Goal: Information Seeking & Learning: Compare options

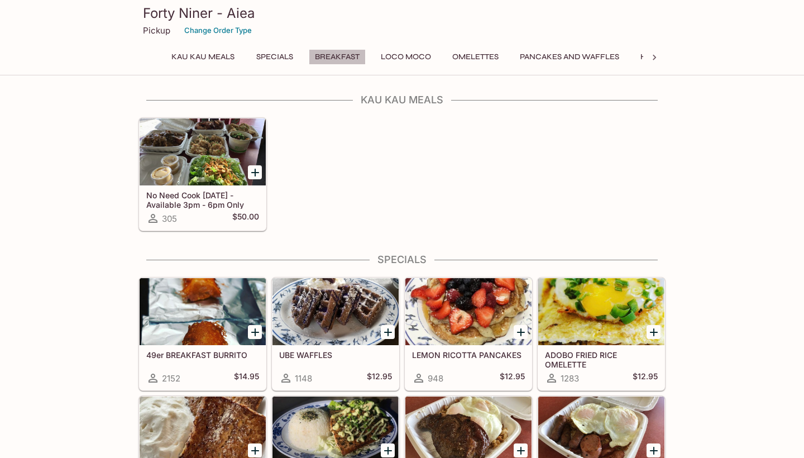
click at [336, 58] on button "Breakfast" at bounding box center [337, 57] width 57 height 16
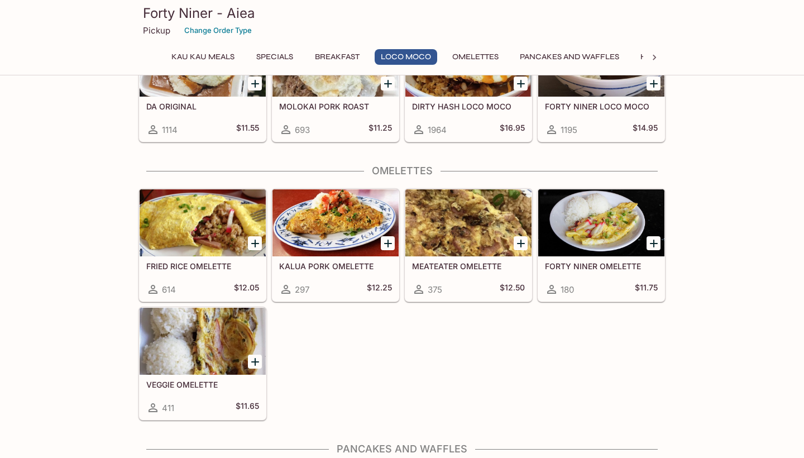
scroll to position [933, 0]
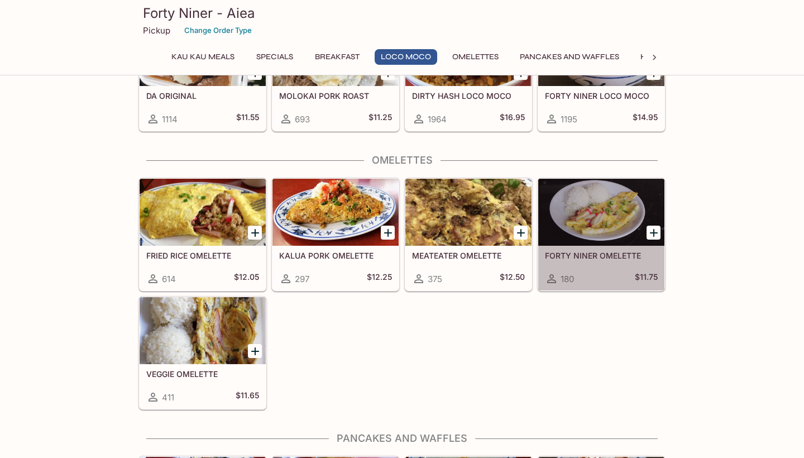
click at [582, 254] on h5 "FORTY NINER OMELETTE" at bounding box center [601, 255] width 113 height 9
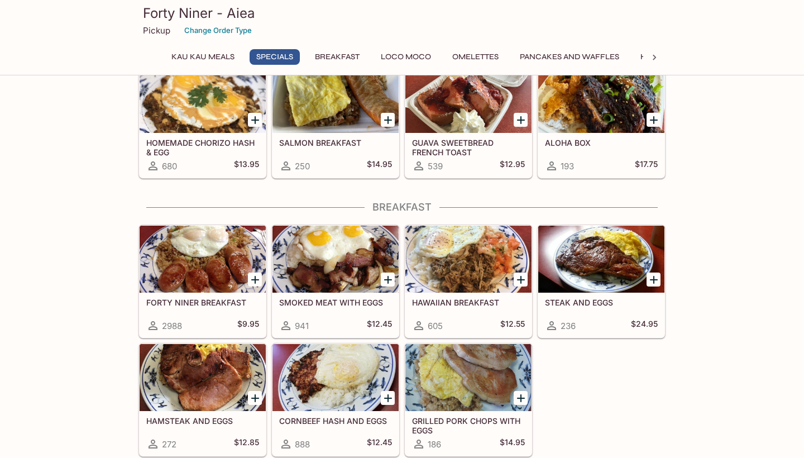
scroll to position [457, 0]
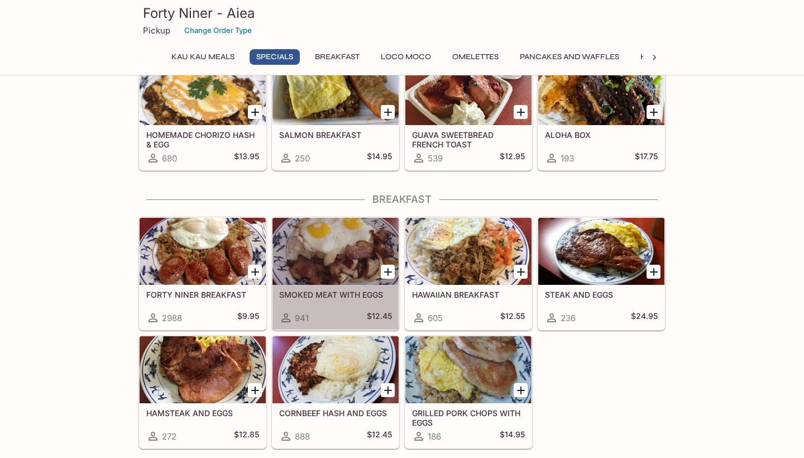
click at [348, 295] on h5 "SMOKED MEAT WITH EGGS" at bounding box center [335, 294] width 113 height 9
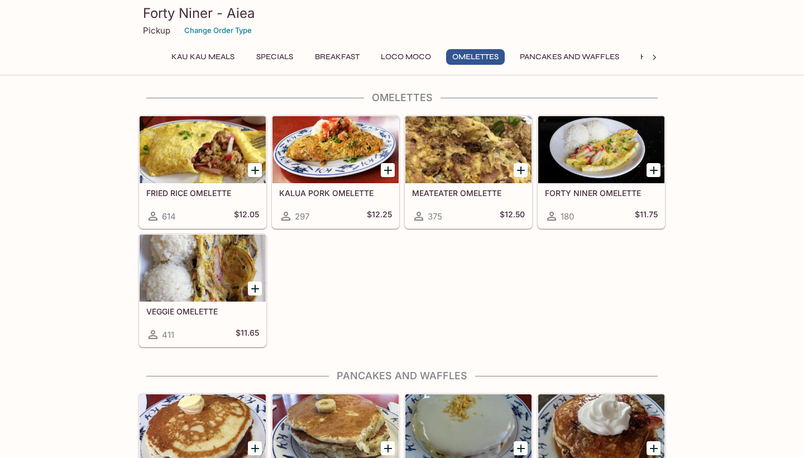
scroll to position [996, 0]
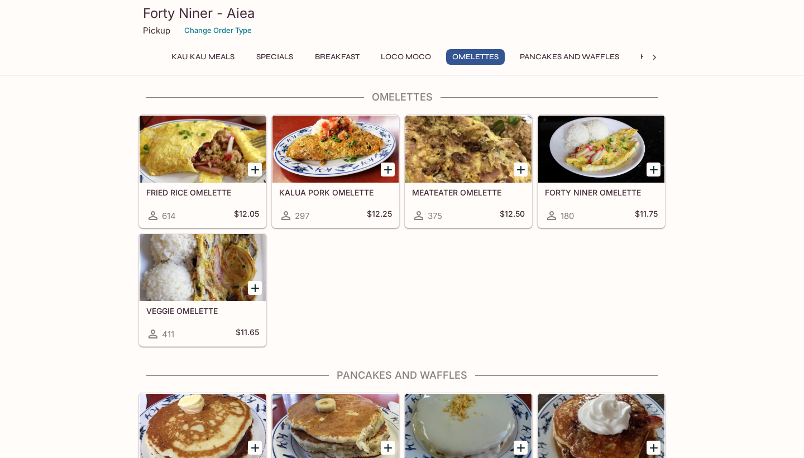
click at [316, 191] on h5 "KALUA PORK OMELETTE" at bounding box center [335, 192] width 113 height 9
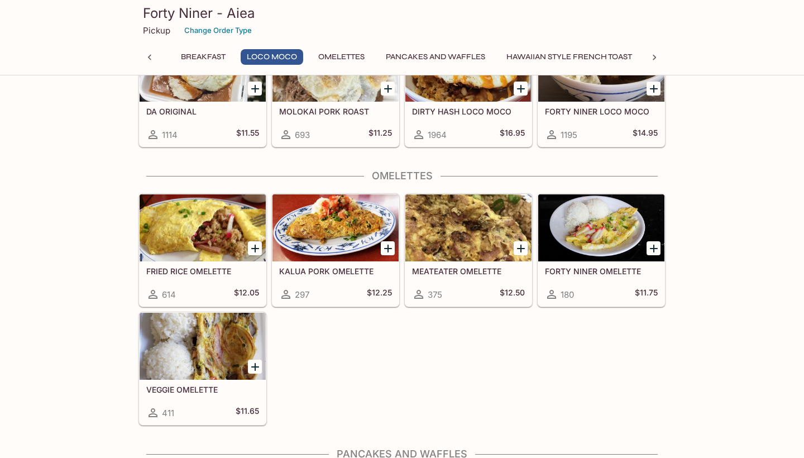
scroll to position [914, 0]
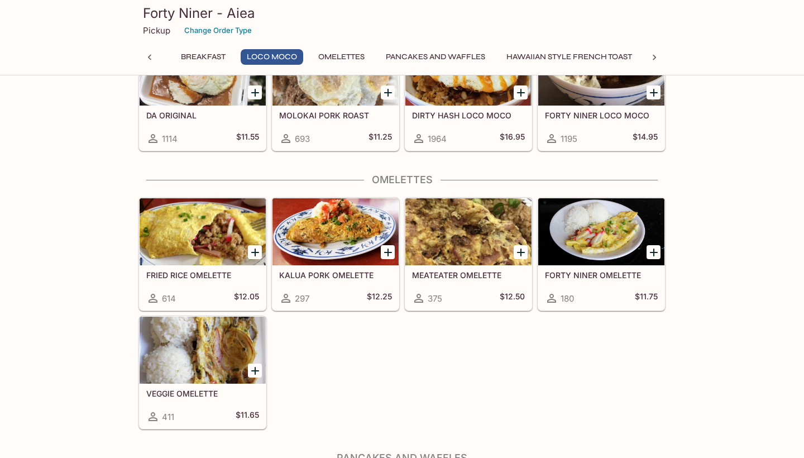
click at [222, 272] on h5 "FRIED RICE OMELETTE" at bounding box center [202, 274] width 113 height 9
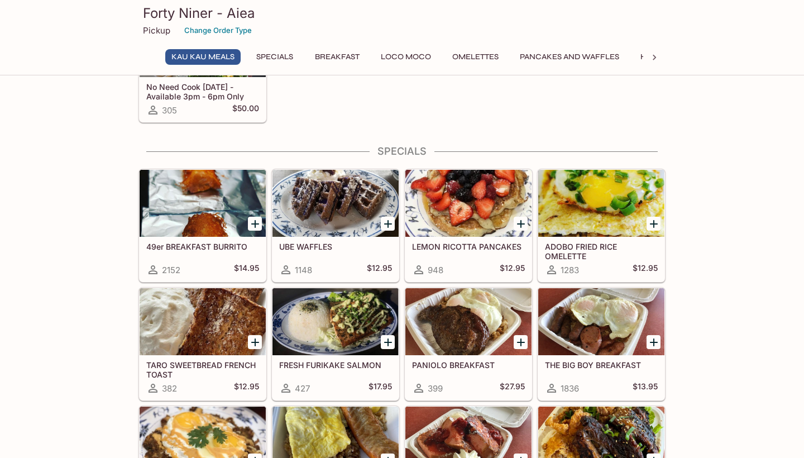
scroll to position [107, 0]
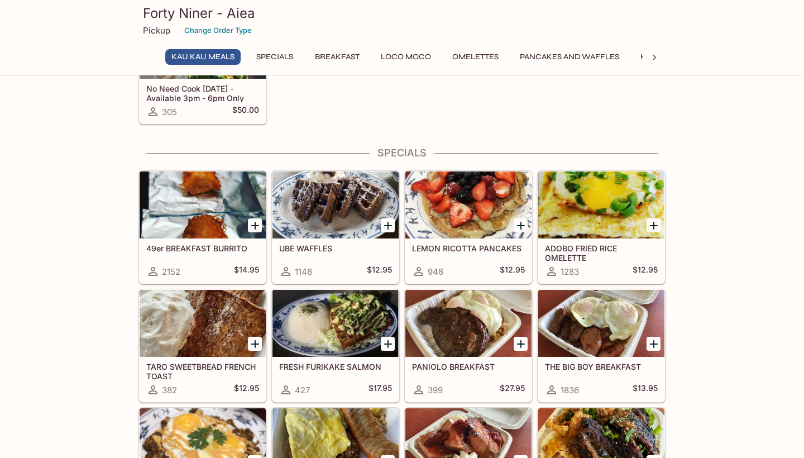
click at [209, 245] on h5 "49er BREAKFAST BURRITO" at bounding box center [202, 247] width 113 height 9
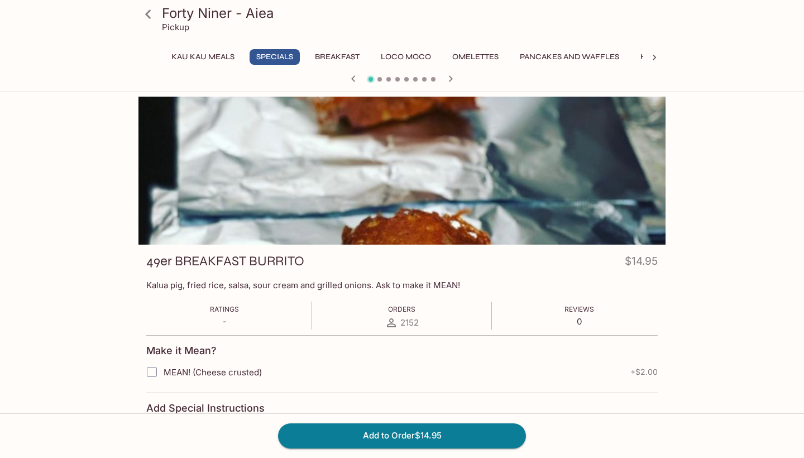
scroll to position [107, 0]
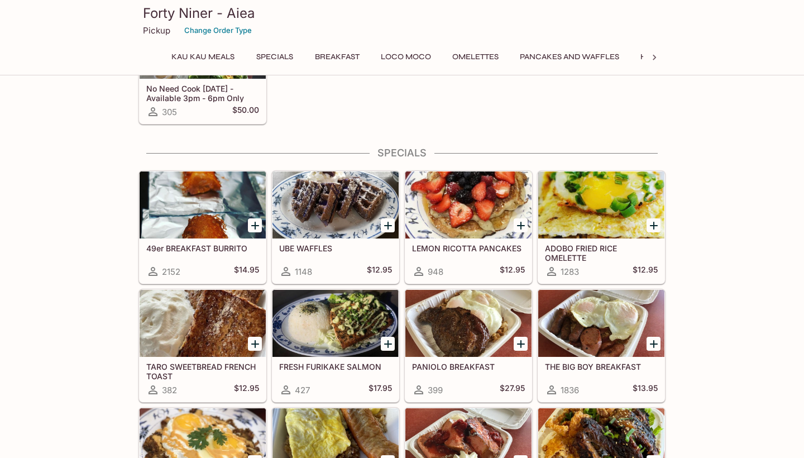
click at [571, 248] on h5 "ADOBO FRIED RICE OMELETTE" at bounding box center [601, 252] width 113 height 18
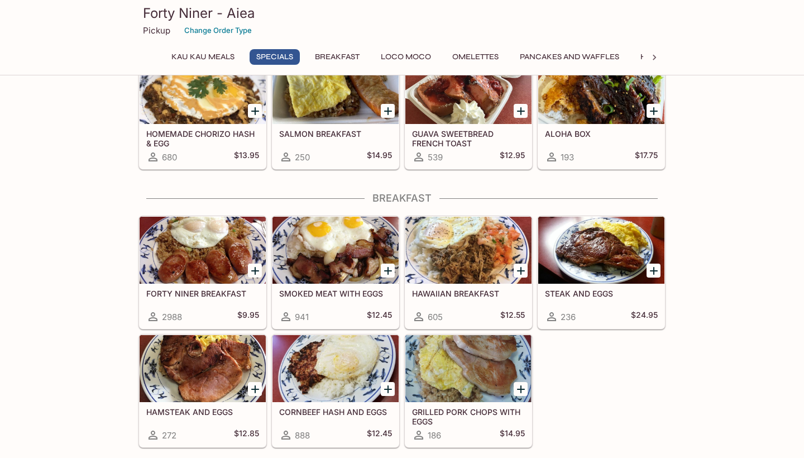
scroll to position [458, 0]
click at [224, 137] on h5 "HOMEMADE CHORIZO HASH & EGG" at bounding box center [202, 137] width 113 height 18
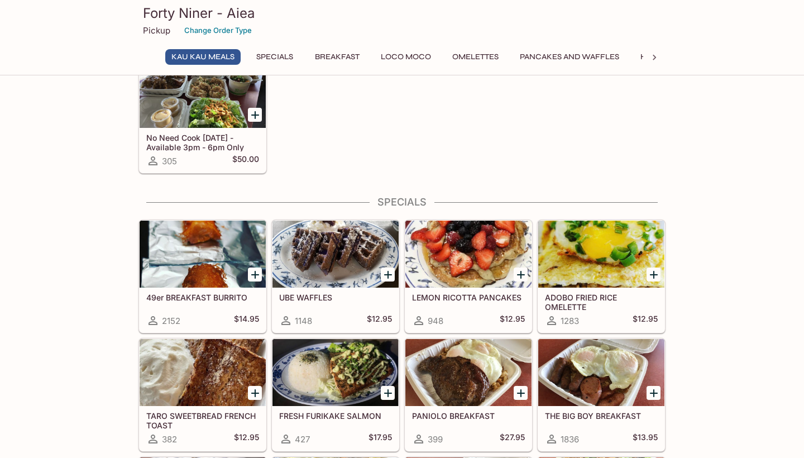
scroll to position [58, 0]
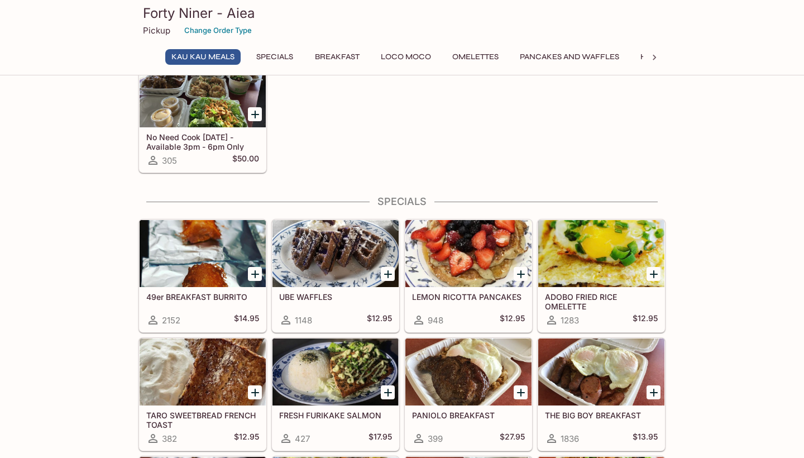
click at [320, 294] on h5 "UBE WAFFLES" at bounding box center [335, 296] width 113 height 9
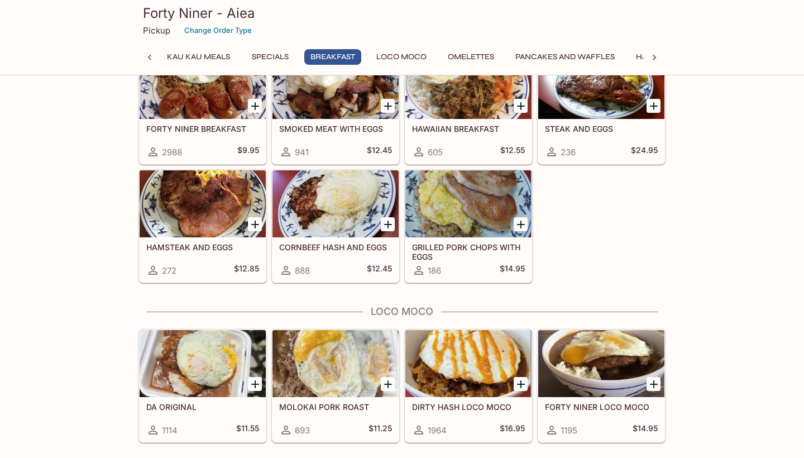
click at [204, 246] on h5 "HAMSTEAK AND EGGS" at bounding box center [202, 246] width 113 height 9
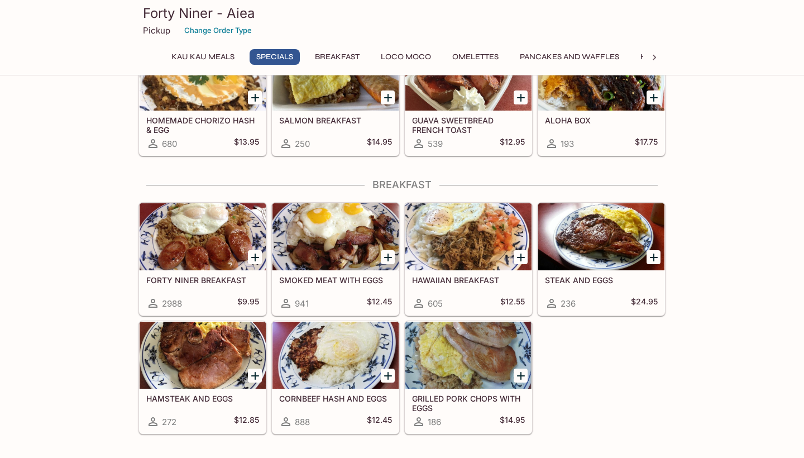
scroll to position [472, 0]
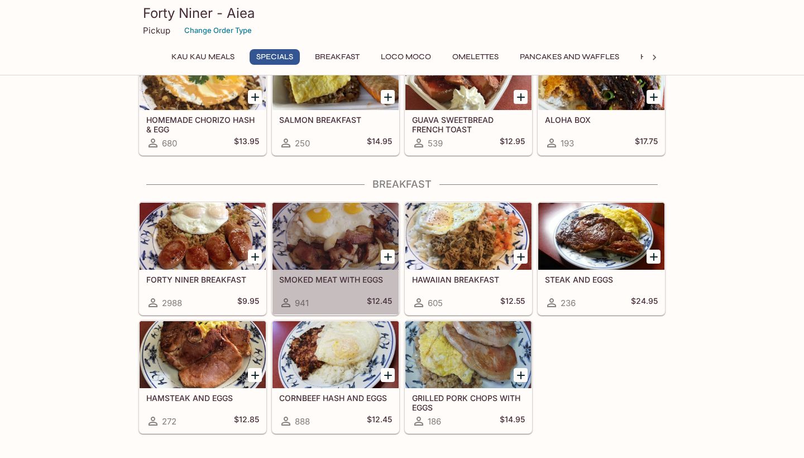
click at [334, 274] on div "SMOKED MEAT WITH EGGS 941 $12.45" at bounding box center [335, 292] width 126 height 45
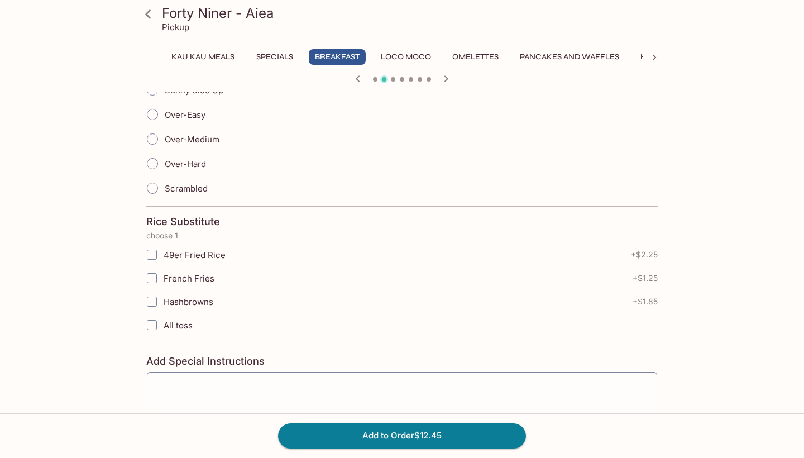
scroll to position [294, 0]
click at [150, 256] on input "49er Fried Rice" at bounding box center [152, 255] width 22 height 22
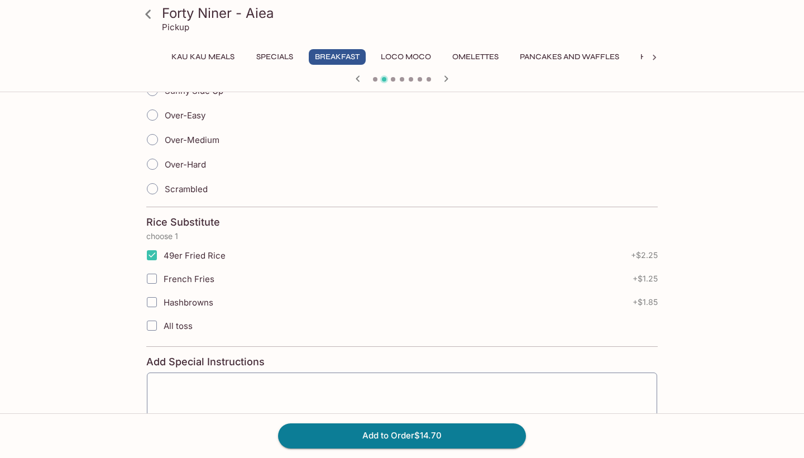
checkbox input "false"
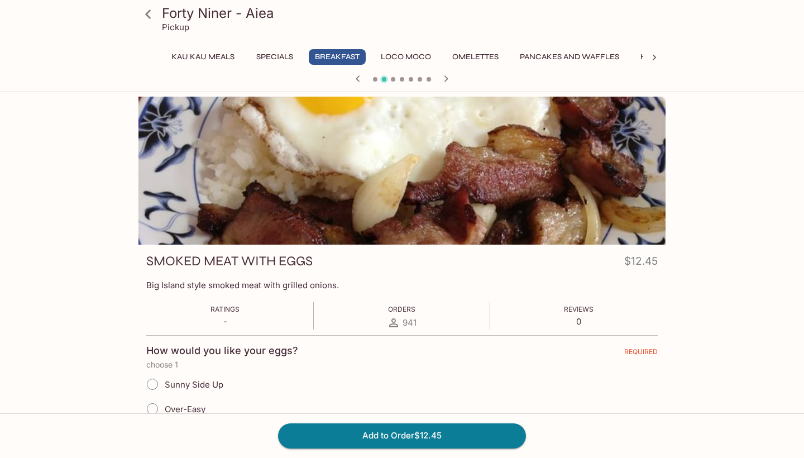
scroll to position [0, 0]
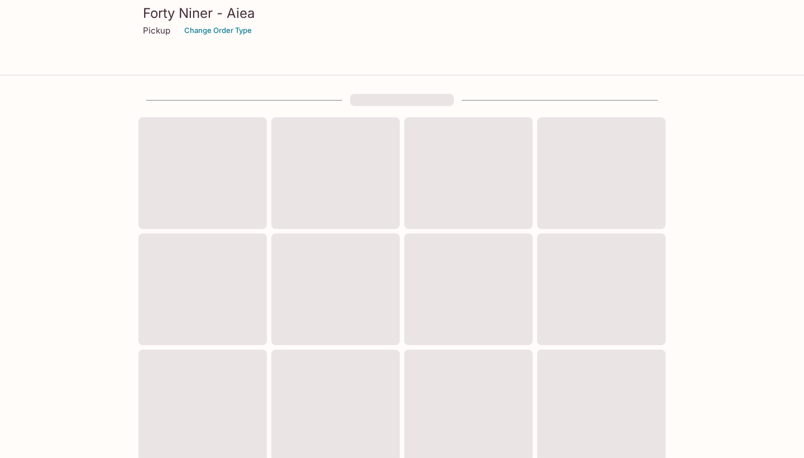
scroll to position [352, 0]
